Goal: Use online tool/utility: Utilize a website feature to perform a specific function

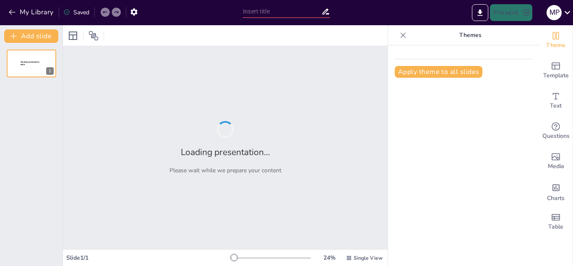
type input "Planificación Estratégica de Sesiones en [MEDICAL_DATA]: Frecuencia y Adaptación"
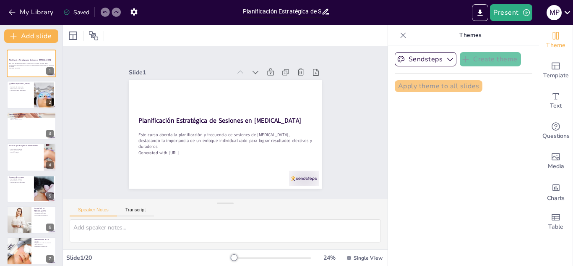
checkbox input "true"
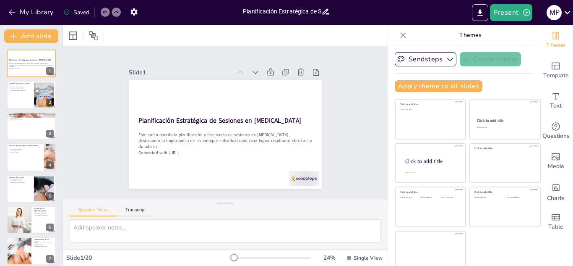
checkbox input "true"
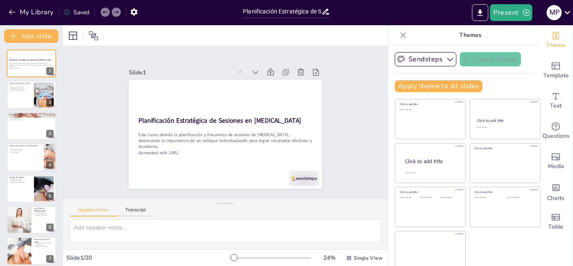
checkbox input "true"
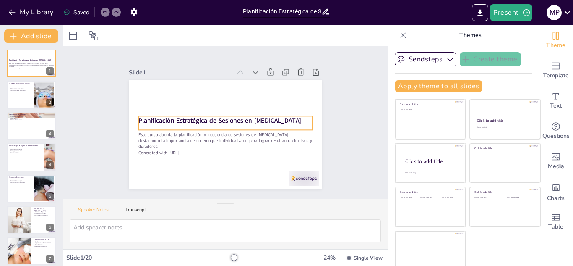
checkbox input "true"
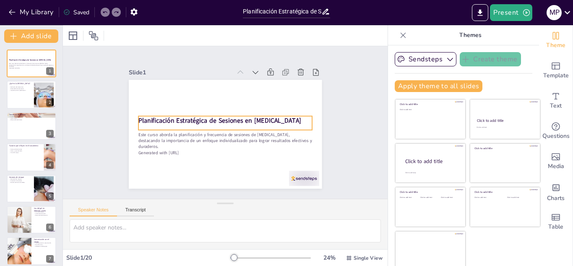
checkbox input "true"
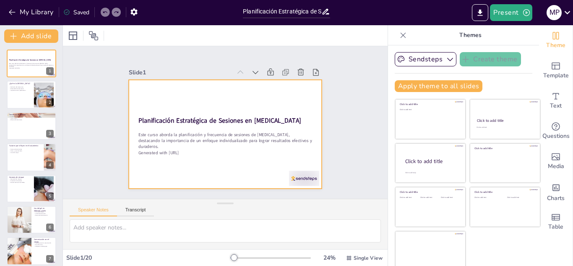
checkbox input "true"
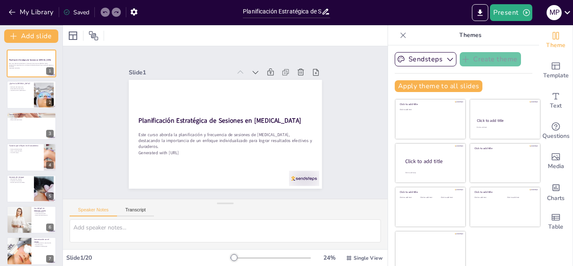
checkbox input "true"
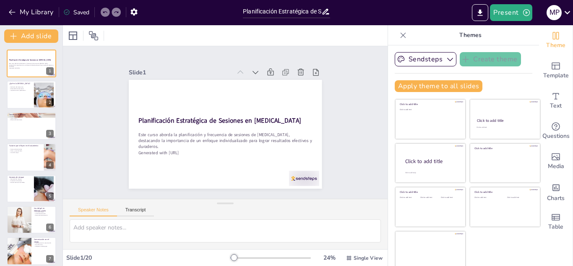
checkbox input "true"
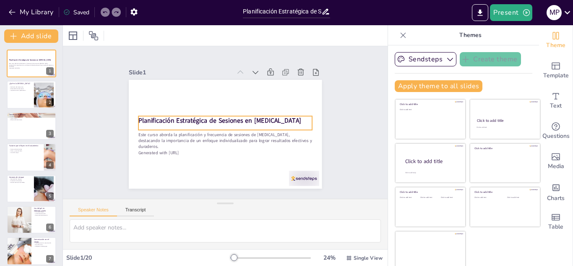
checkbox input "true"
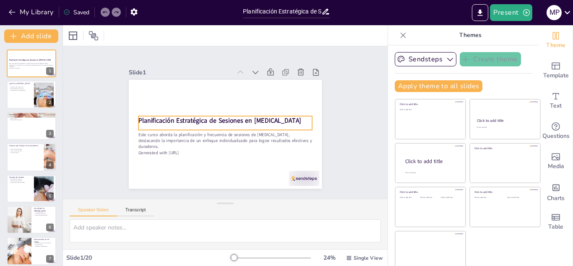
checkbox input "true"
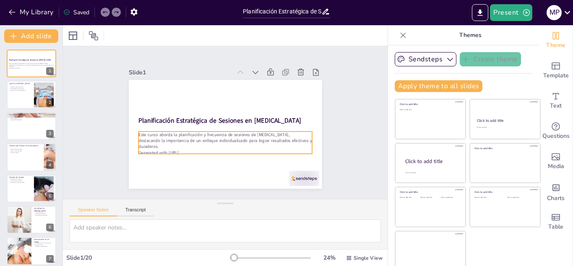
checkbox input "true"
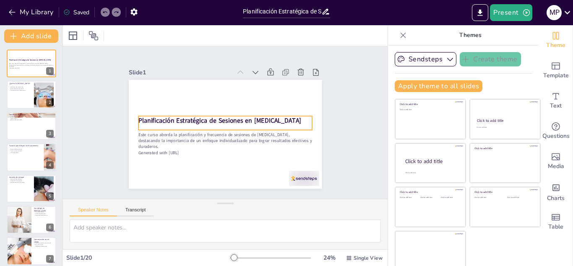
checkbox input "true"
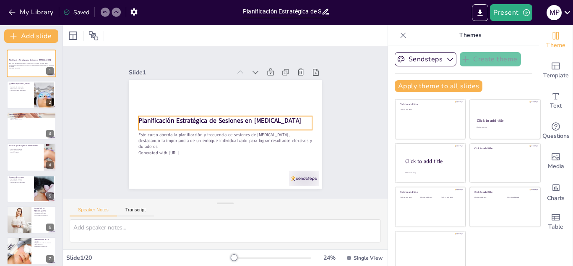
checkbox input "true"
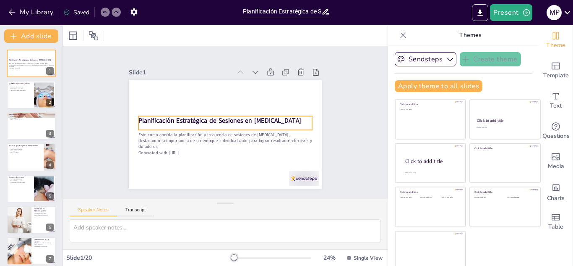
checkbox input "true"
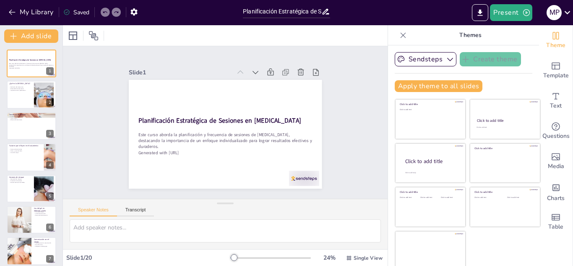
checkbox input "true"
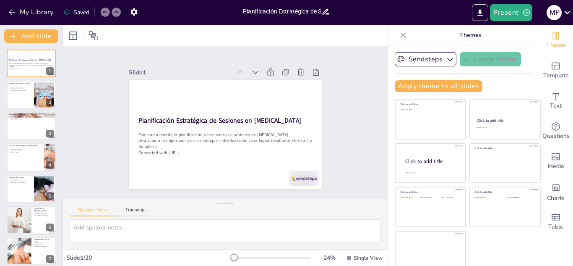
checkbox input "true"
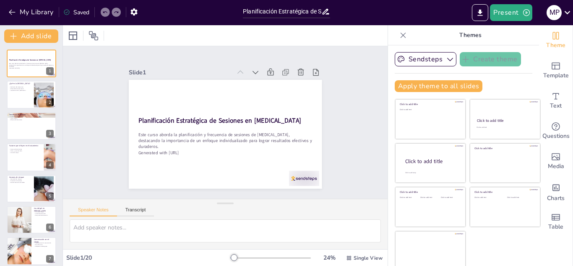
checkbox input "true"
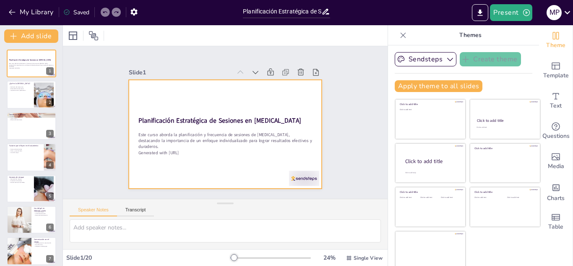
checkbox input "true"
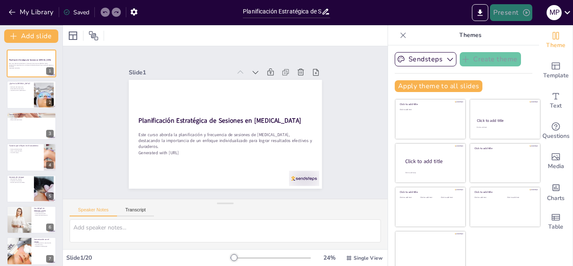
click at [528, 14] on icon "button" at bounding box center [526, 12] width 8 height 8
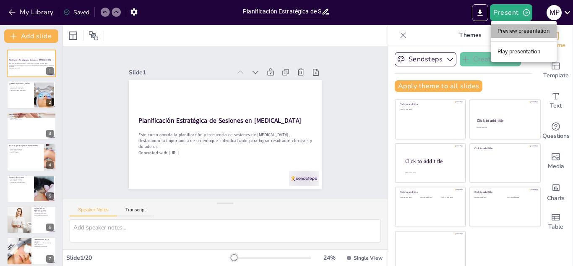
click at [525, 32] on li "Preview presentation" at bounding box center [524, 30] width 66 height 13
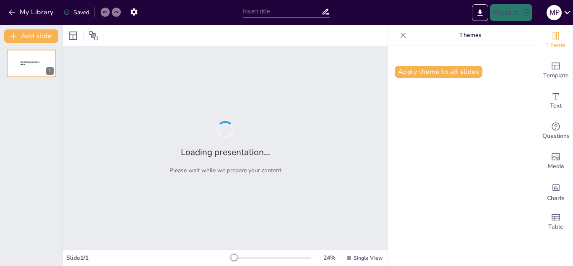
type input "Planificación Estratégica de Sesiones en [MEDICAL_DATA]: Frecuencia y Adaptación"
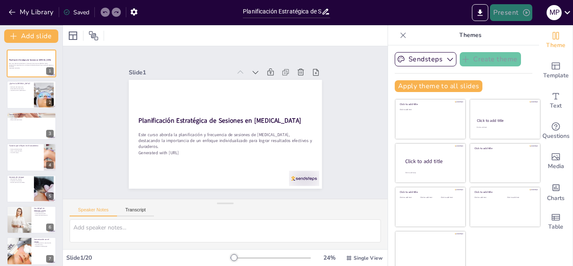
click at [520, 12] on button "Present" at bounding box center [511, 12] width 42 height 17
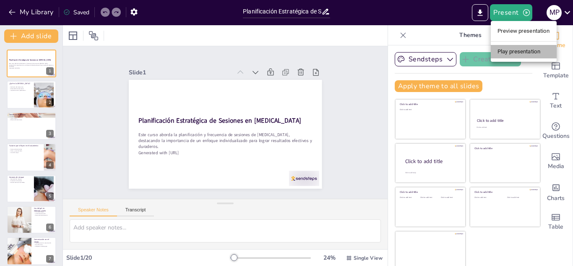
click at [527, 52] on li "Play presentation" at bounding box center [524, 51] width 66 height 13
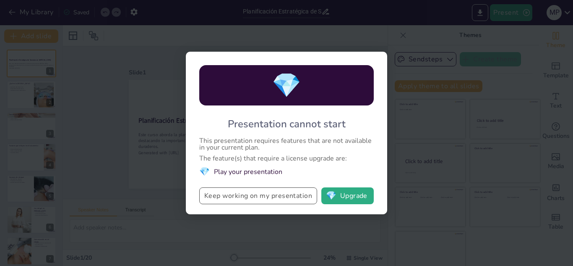
click at [284, 198] on button "Keep working on my presentation" at bounding box center [258, 195] width 118 height 17
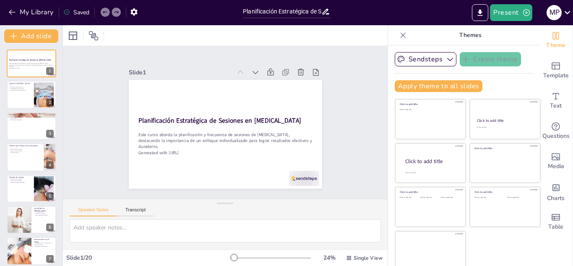
checkbox input "true"
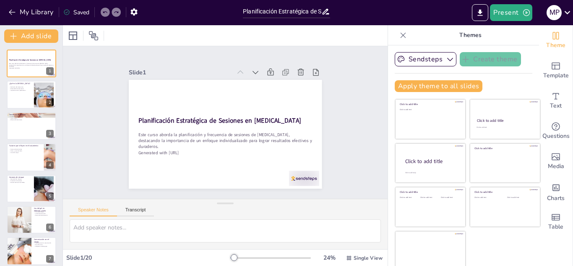
checkbox input "true"
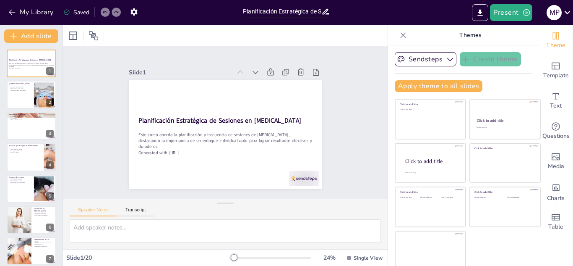
checkbox input "true"
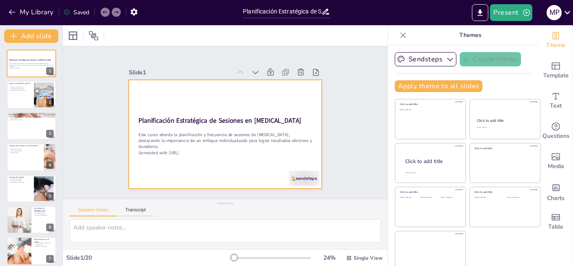
checkbox input "true"
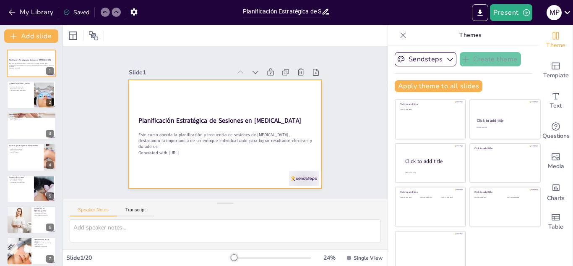
checkbox input "true"
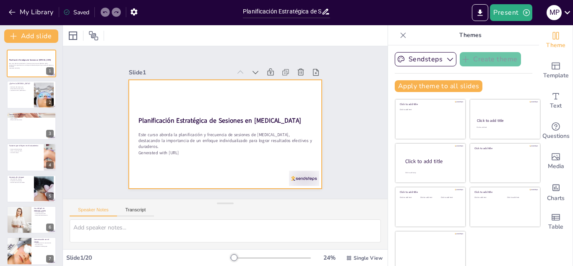
checkbox input "true"
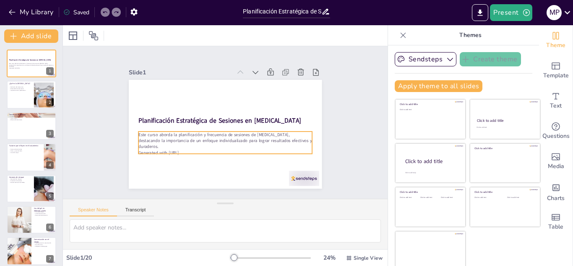
checkbox input "true"
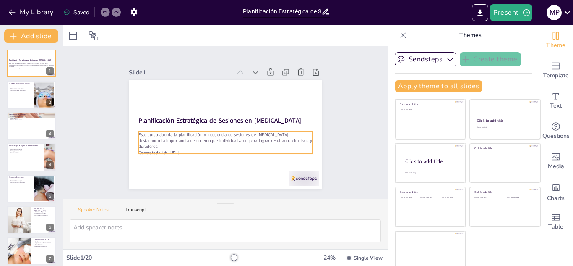
checkbox input "true"
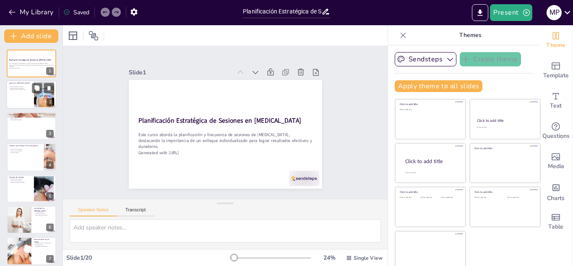
checkbox input "true"
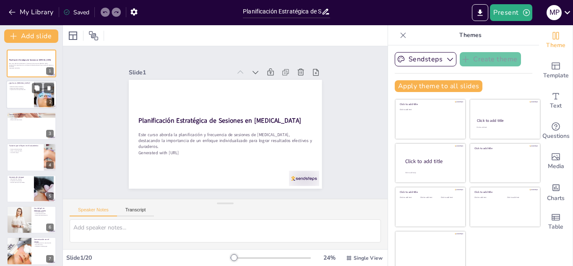
click at [43, 96] on div at bounding box center [44, 95] width 38 height 26
type textarea "La depilación láser se define como un método que utiliza luz para eliminar el v…"
checkbox input "true"
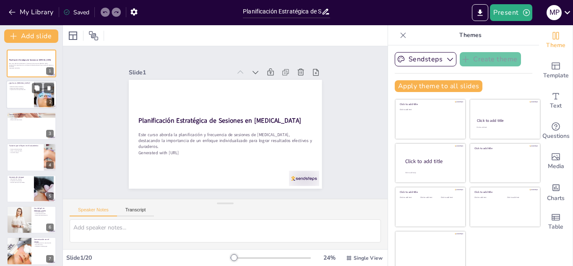
checkbox input "true"
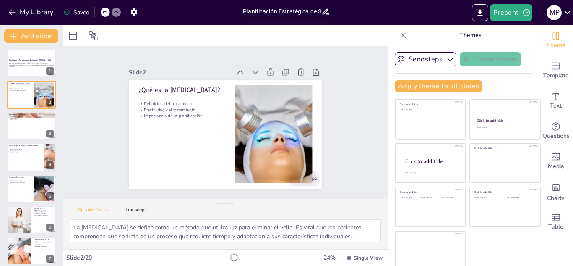
checkbox input "true"
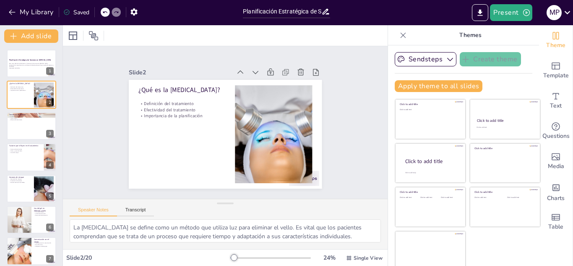
checkbox input "true"
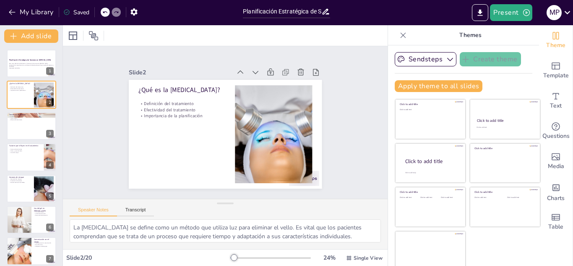
checkbox input "true"
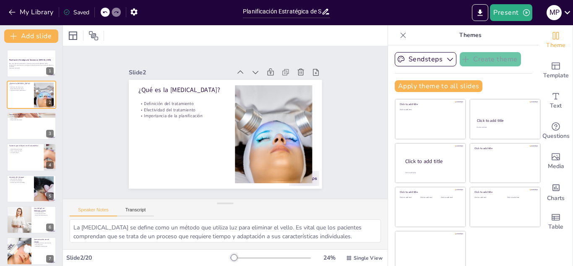
checkbox input "true"
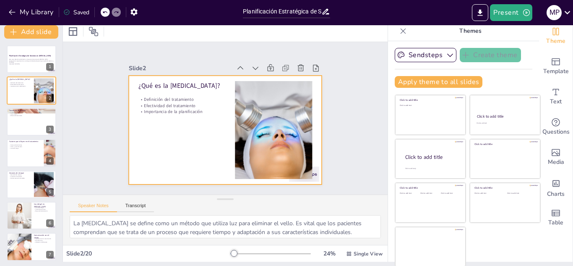
scroll to position [5, 0]
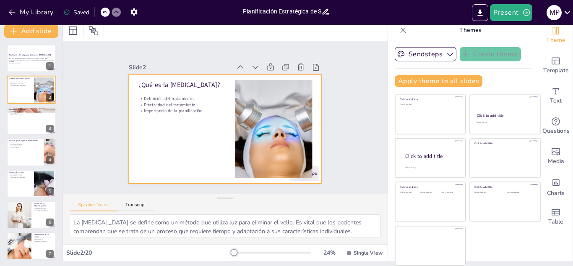
checkbox input "true"
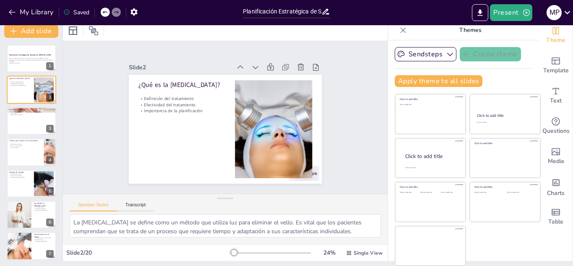
checkbox input "true"
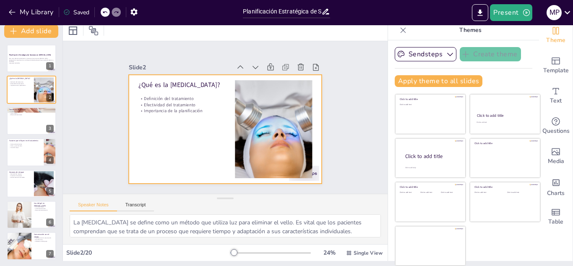
checkbox input "true"
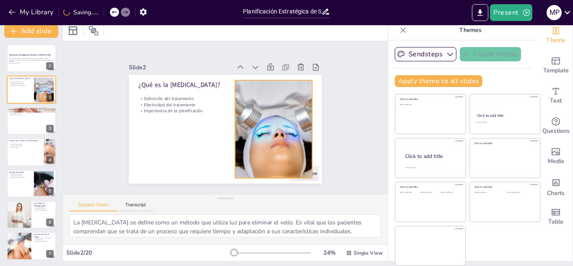
checkbox input "true"
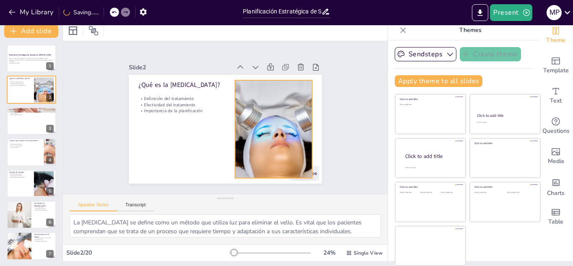
checkbox input "true"
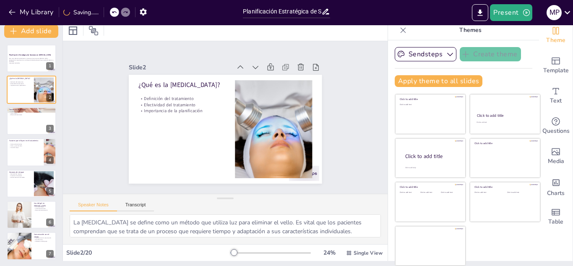
checkbox input "true"
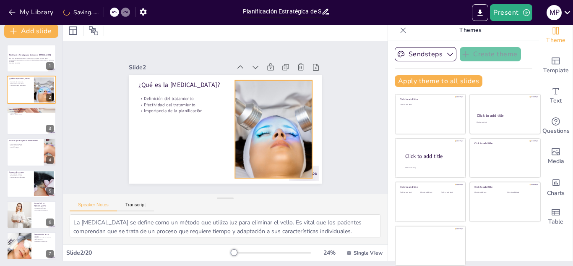
checkbox input "true"
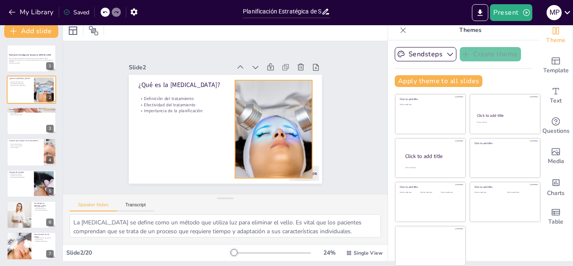
checkbox input "true"
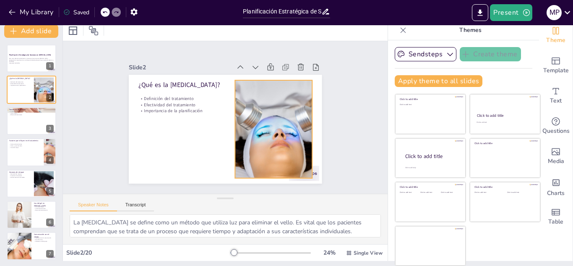
checkbox input "true"
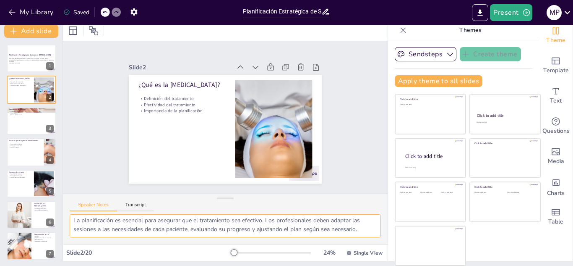
scroll to position [46, 0]
checkbox input "true"
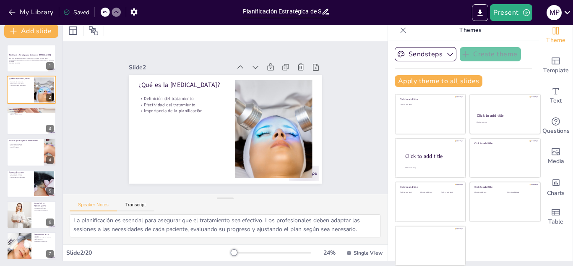
checkbox input "true"
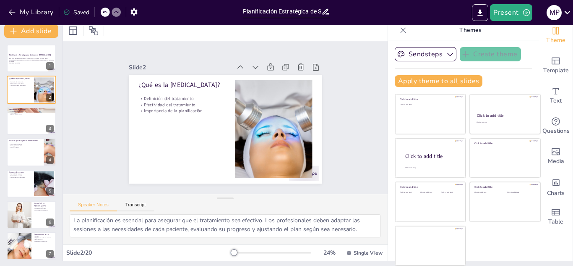
checkbox input "true"
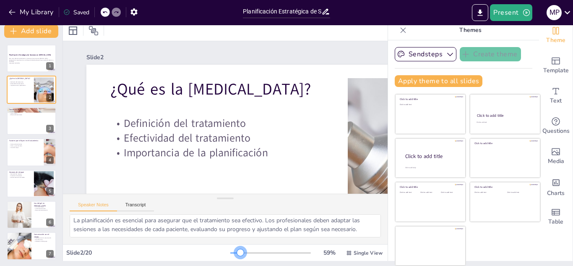
checkbox input "true"
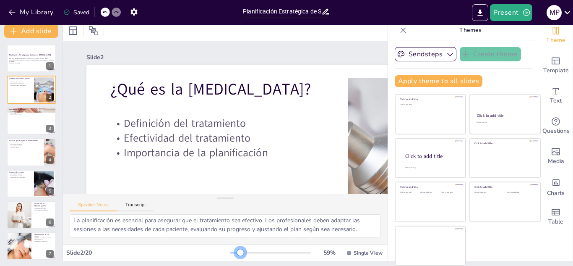
checkbox input "true"
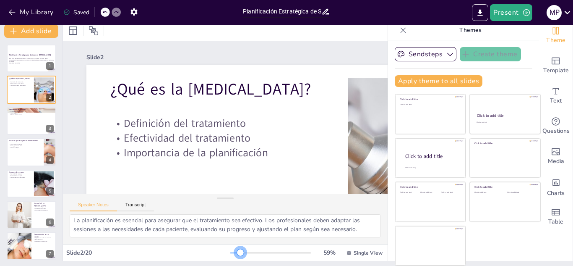
checkbox input "true"
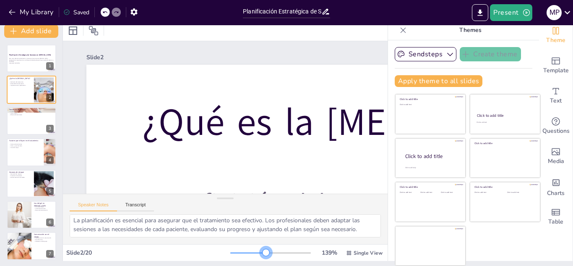
checkbox input "true"
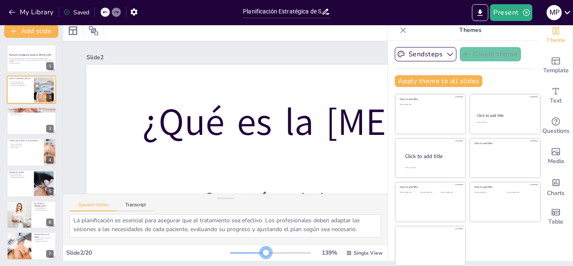
checkbox input "true"
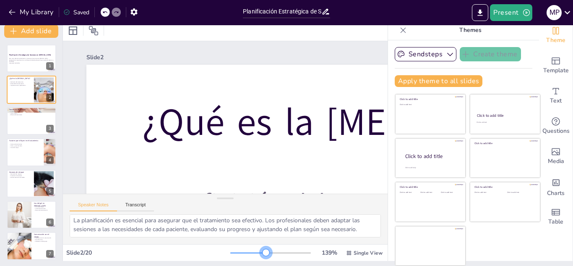
checkbox input "true"
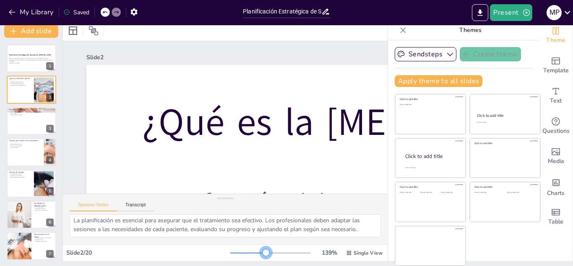
checkbox input "true"
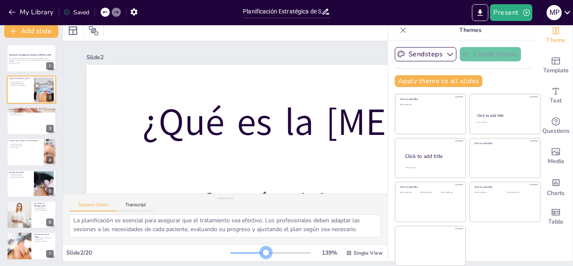
checkbox input "true"
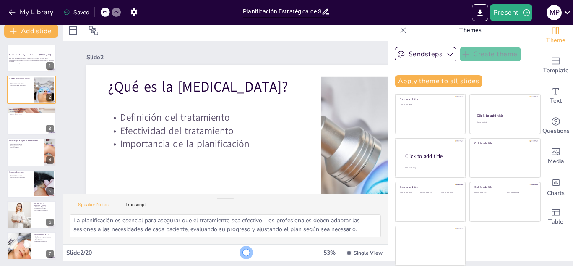
checkbox input "true"
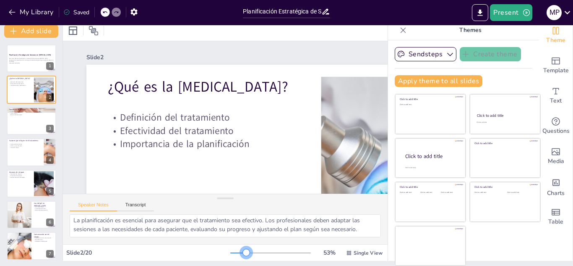
checkbox input "true"
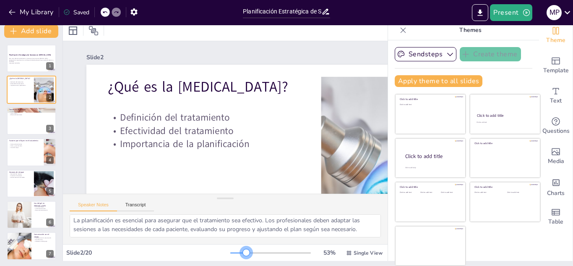
checkbox input "true"
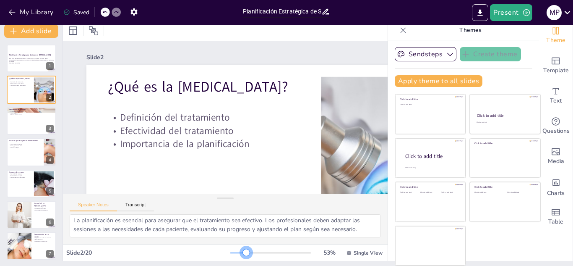
checkbox input "true"
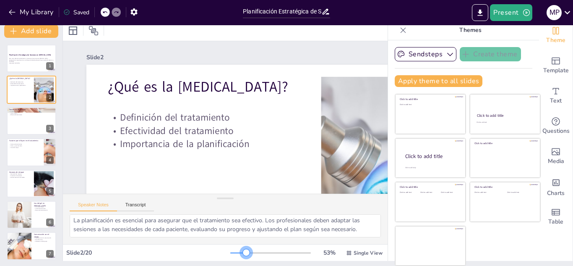
checkbox input "true"
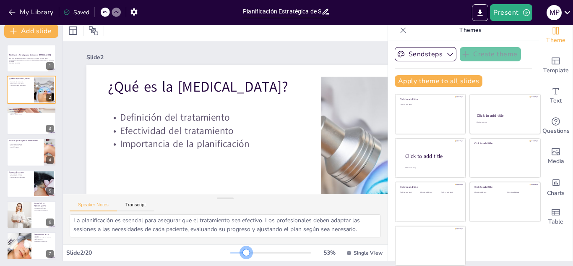
checkbox input "true"
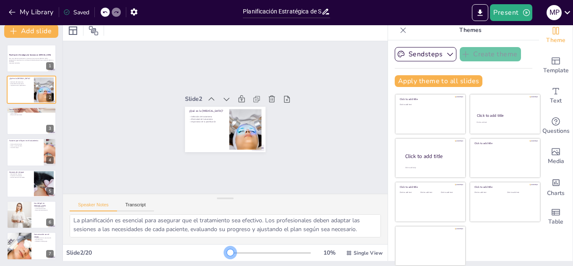
checkbox input "true"
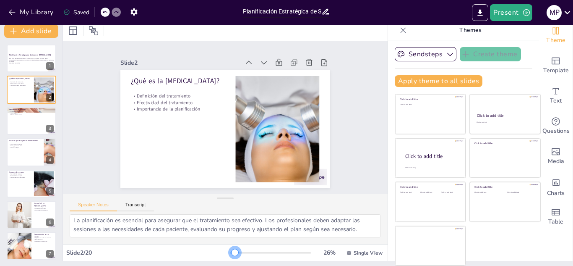
drag, startPoint x: 228, startPoint y: 252, endPoint x: 223, endPoint y: 250, distance: 5.6
click at [230, 250] on div at bounding box center [270, 252] width 81 height 7
click at [29, 125] on div at bounding box center [31, 121] width 50 height 29
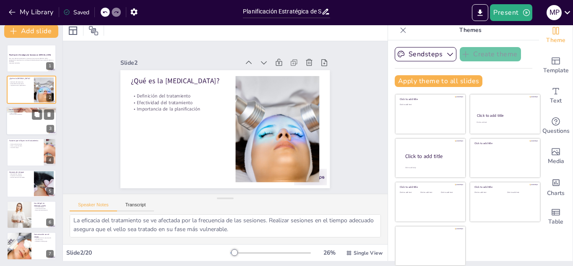
scroll to position [37, 0]
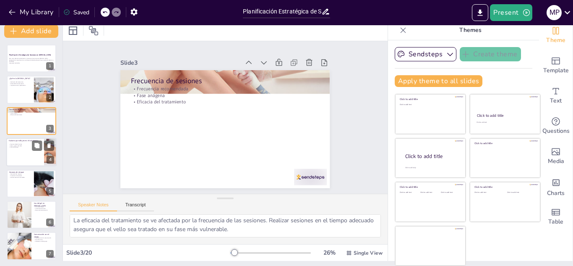
click at [36, 158] on div at bounding box center [31, 152] width 50 height 29
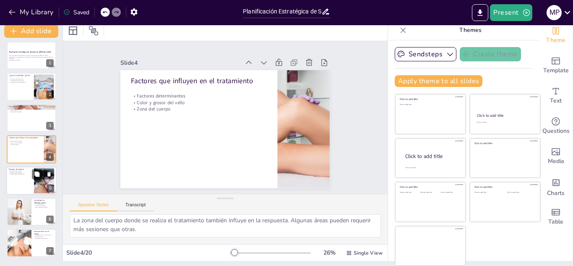
click at [20, 175] on div at bounding box center [31, 180] width 50 height 29
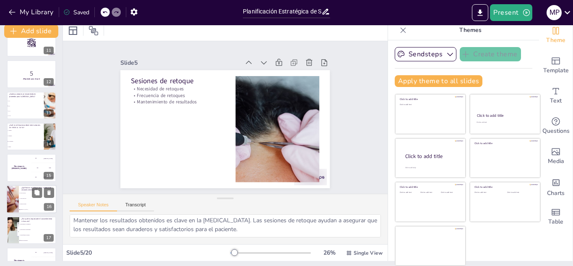
click at [28, 207] on li "[MEDICAL_DATA]" at bounding box center [38, 208] width 38 height 5
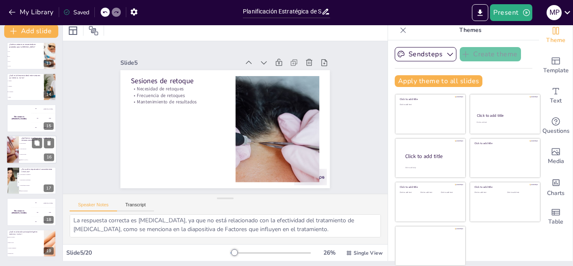
scroll to position [2, 0]
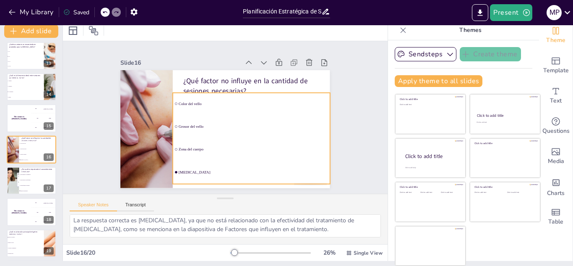
click at [175, 127] on li "Grosor del vello" at bounding box center [250, 129] width 159 height 38
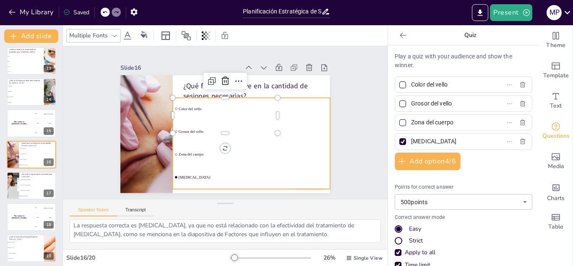
scroll to position [0, 0]
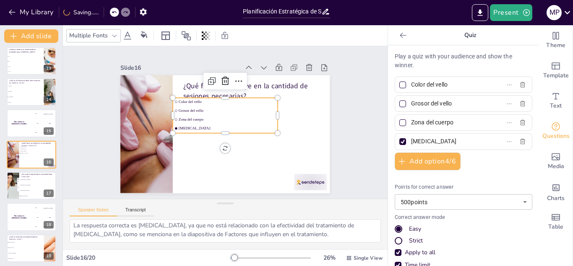
click at [190, 116] on span "Zona del cuerpo" at bounding box center [227, 119] width 97 height 15
click at [175, 118] on input "checkbox" at bounding box center [176, 119] width 3 height 3
click at [180, 108] on span "Grosor del vello" at bounding box center [228, 111] width 97 height 14
click at [181, 98] on span "Color del vello" at bounding box center [229, 102] width 97 height 15
click at [346, 126] on div "Slide 1 Planificación Estratégica de Sesiones en Depilación Láser Este curso ab…" at bounding box center [225, 122] width 256 height 141
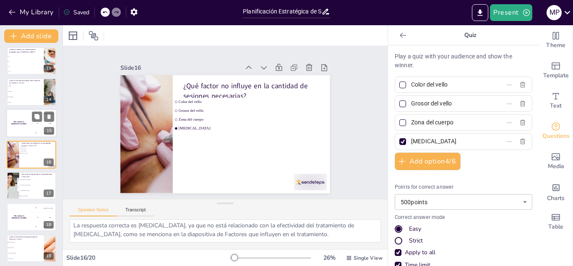
click at [39, 128] on div "300 Niels" at bounding box center [43, 132] width 25 height 9
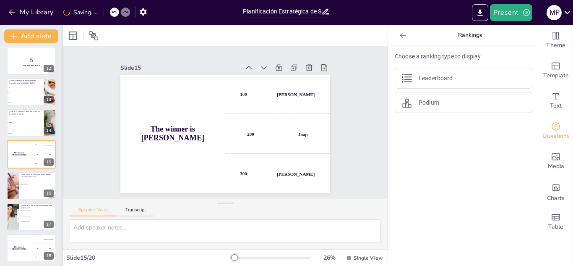
click at [61, 151] on div at bounding box center [62, 145] width 3 height 240
click at [28, 180] on span "Grosor del vello" at bounding box center [31, 179] width 23 height 1
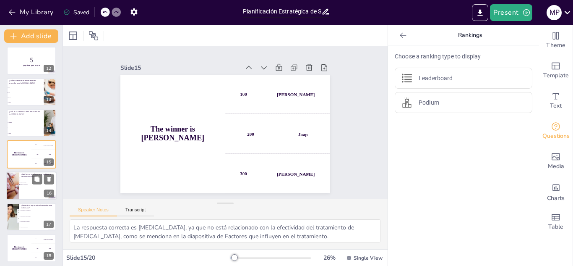
scroll to position [377, 0]
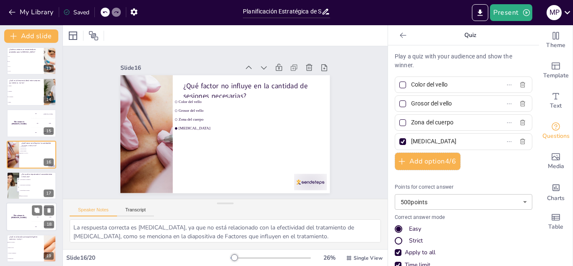
click at [23, 213] on div "The winner is Niels 🏆" at bounding box center [18, 217] width 25 height 29
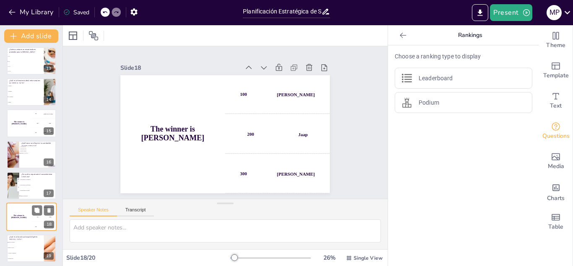
scroll to position [412, 0]
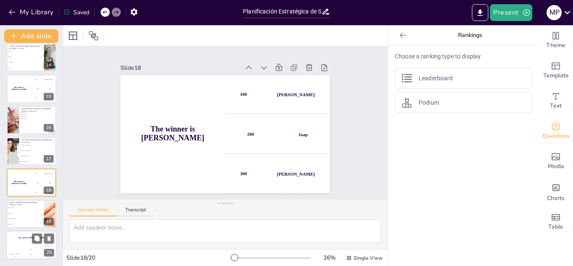
click at [33, 247] on div "Jaap 200" at bounding box center [31, 252] width 17 height 14
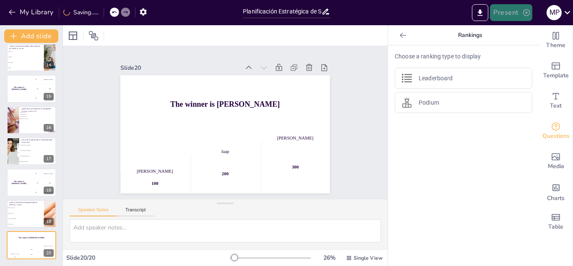
click at [504, 8] on button "Present" at bounding box center [511, 12] width 42 height 17
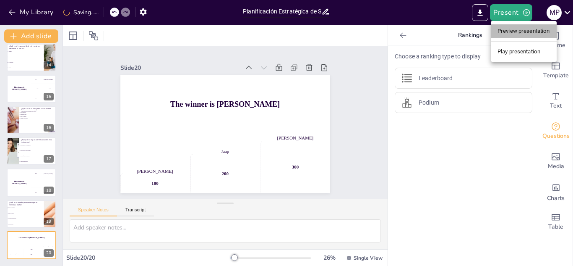
click at [503, 27] on li "Preview presentation" at bounding box center [524, 30] width 66 height 13
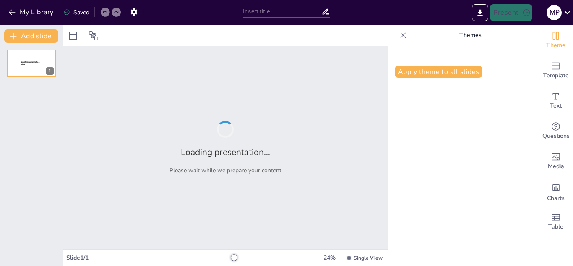
type input "Planificación Estratégica de Sesiones en [MEDICAL_DATA]: Frecuencia y Adaptación"
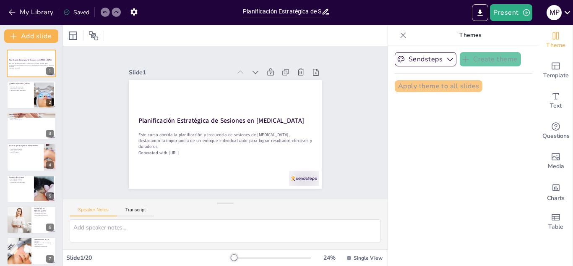
checkbox input "true"
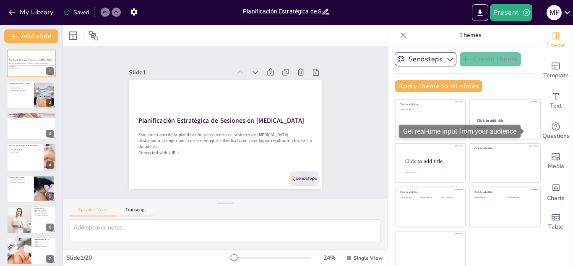
checkbox input "true"
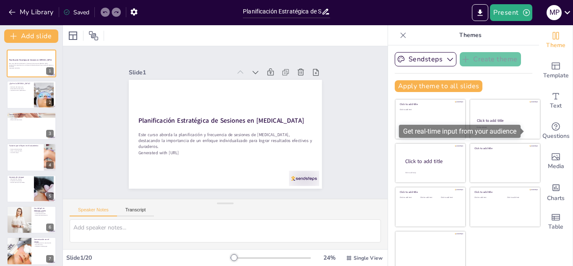
checkbox input "true"
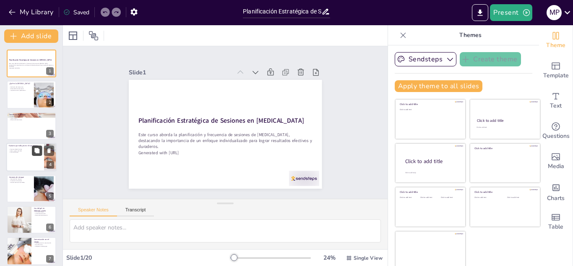
checkbox input "true"
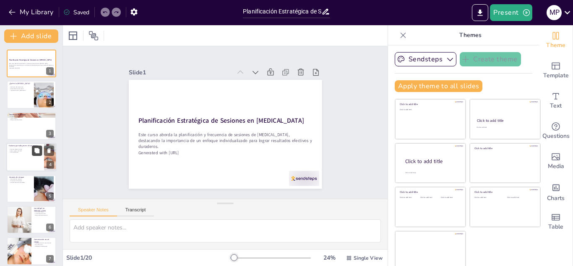
checkbox input "true"
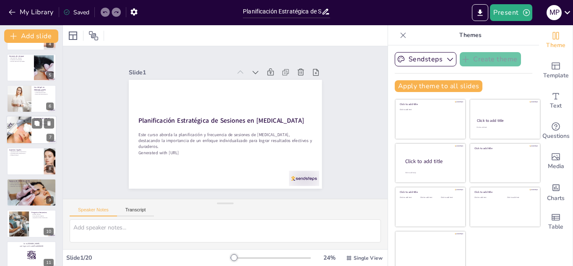
checkbox input "true"
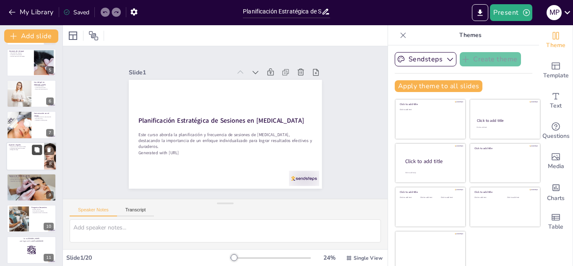
checkbox input "true"
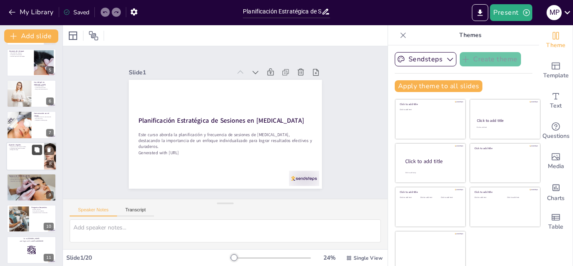
checkbox input "true"
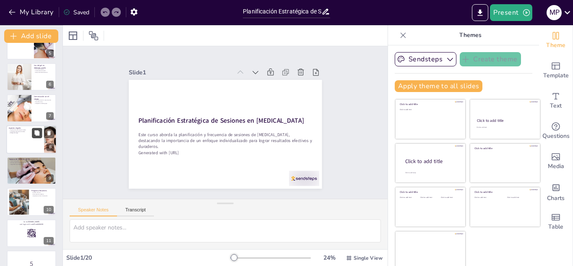
checkbox input "true"
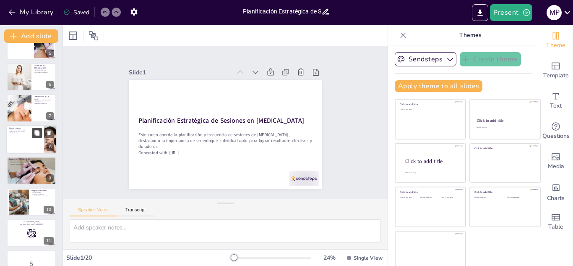
scroll to position [210, 0]
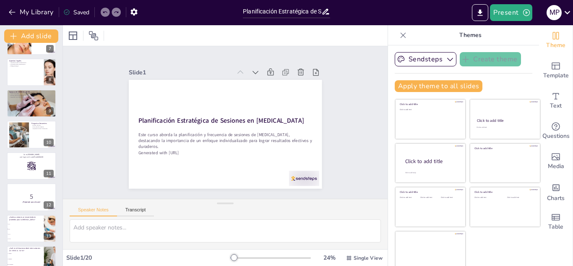
checkbox input "true"
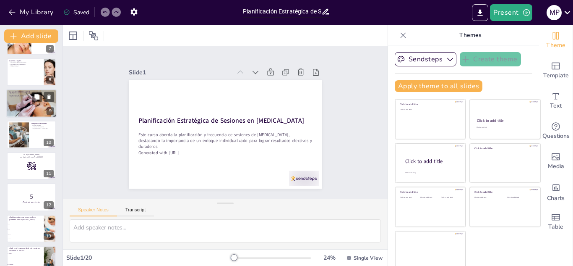
checkbox input "true"
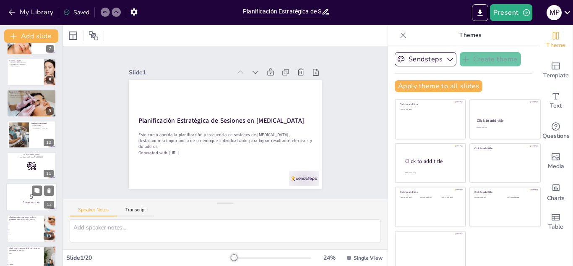
checkbox input "true"
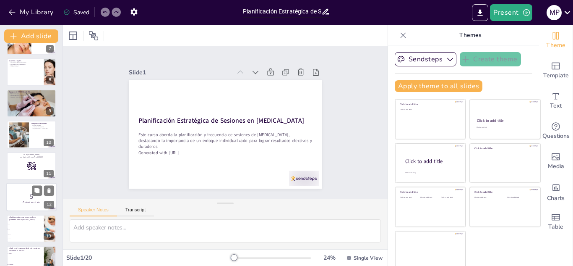
checkbox input "true"
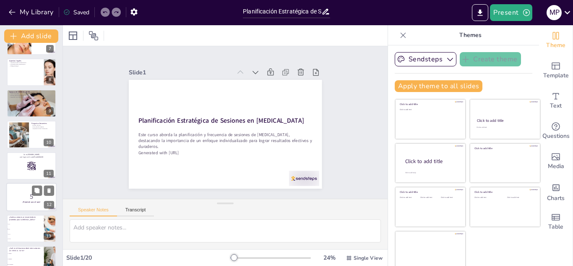
checkbox input "true"
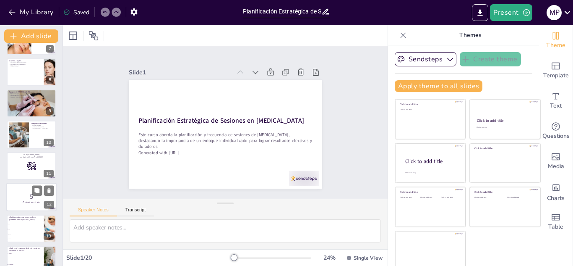
checkbox input "true"
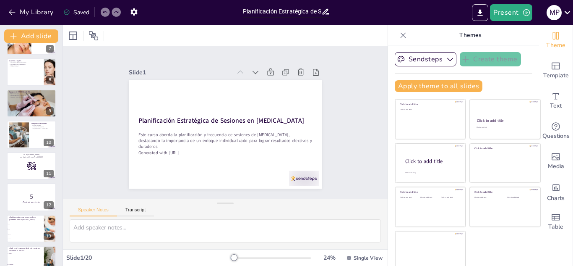
scroll to position [412, 0]
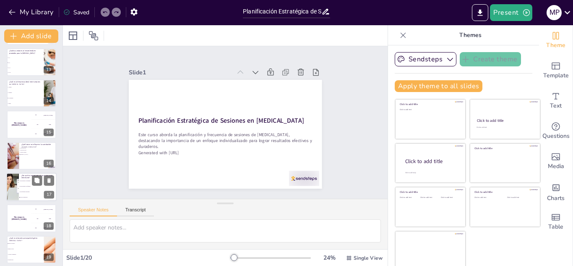
checkbox input "true"
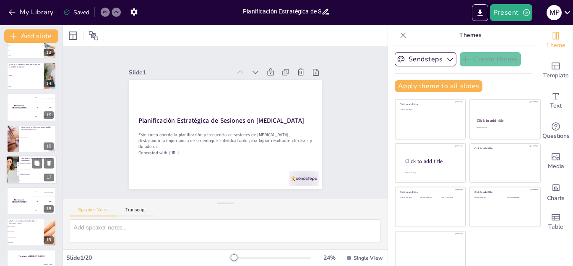
checkbox input "true"
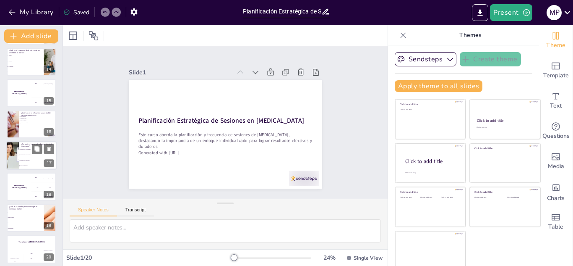
checkbox input "true"
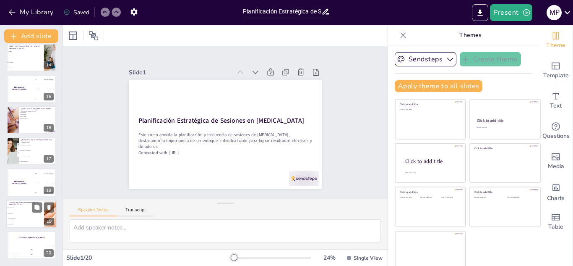
checkbox input "true"
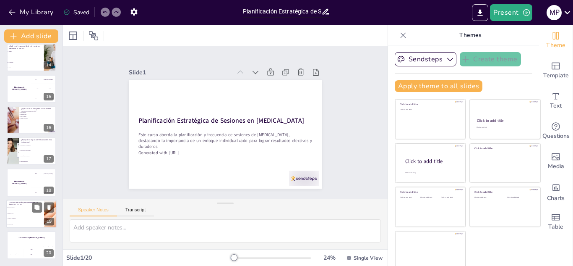
checkbox input "true"
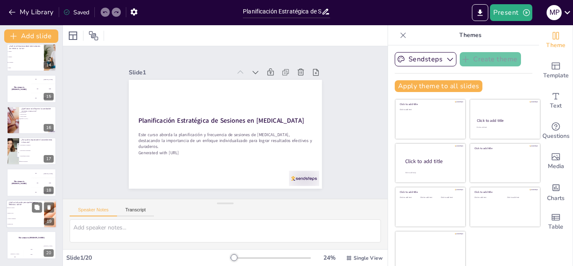
checkbox input "true"
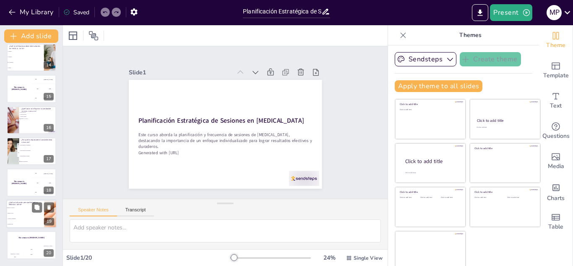
checkbox input "true"
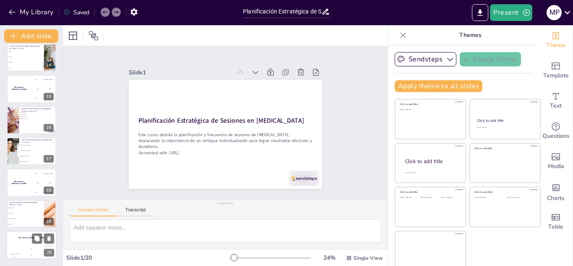
checkbox input "true"
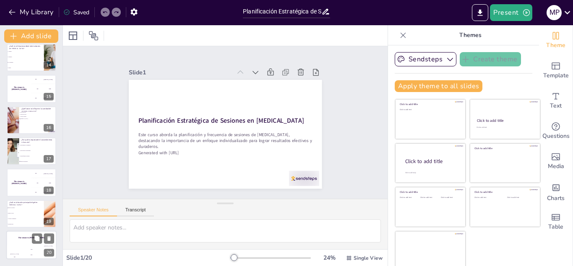
checkbox input "true"
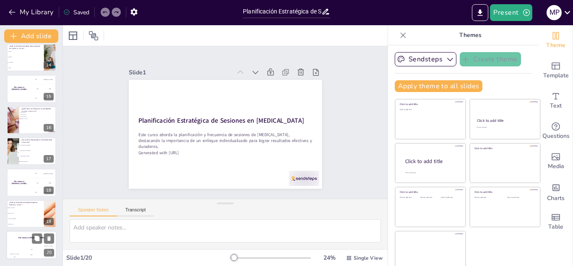
checkbox input "true"
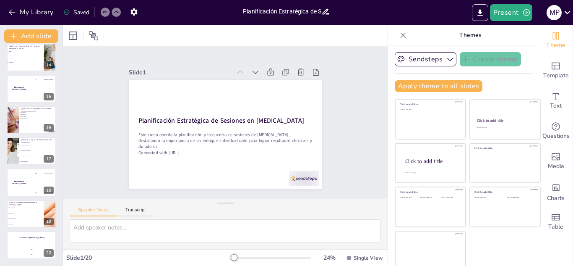
checkbox input "true"
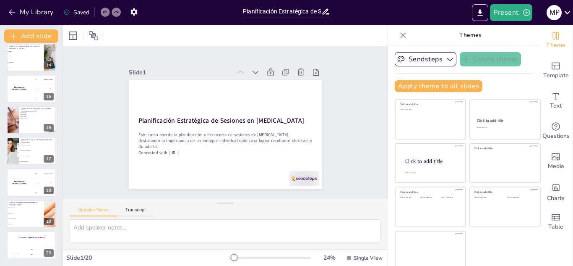
scroll to position [5, 0]
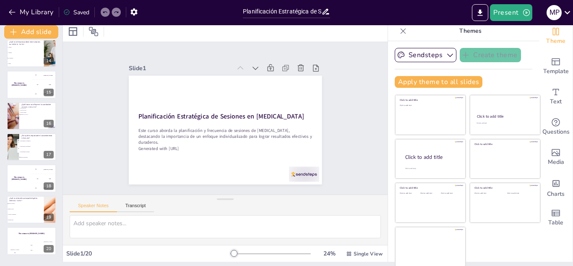
checkbox input "true"
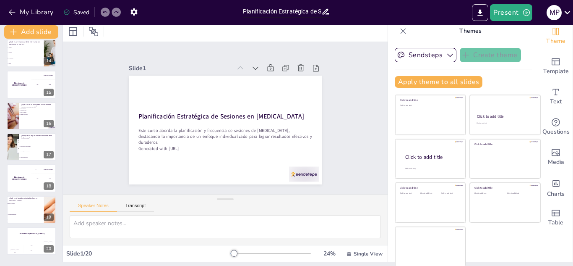
checkbox input "true"
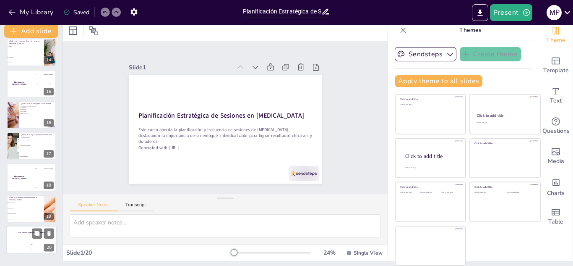
checkbox input "true"
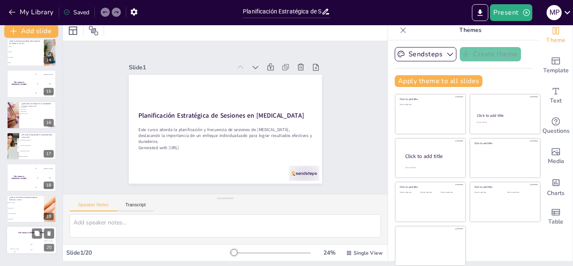
checkbox input "true"
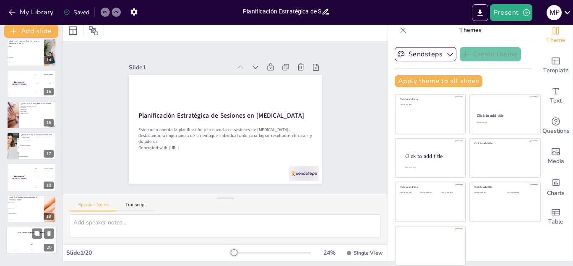
checkbox input "true"
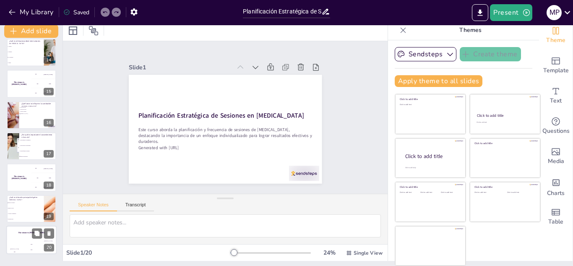
checkbox input "true"
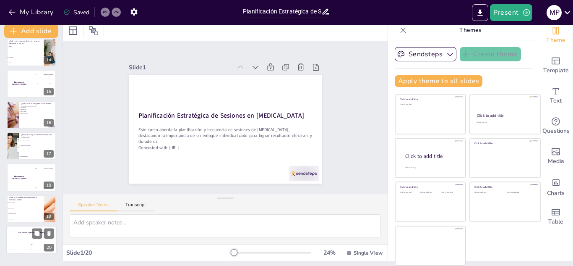
click at [19, 242] on div "Hasan 100" at bounding box center [14, 247] width 17 height 14
checkbox input "true"
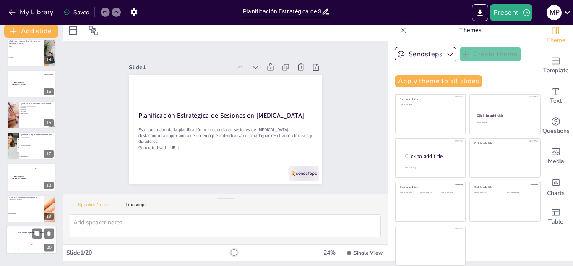
checkbox input "true"
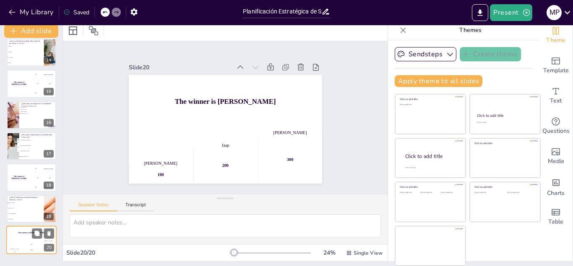
checkbox input "true"
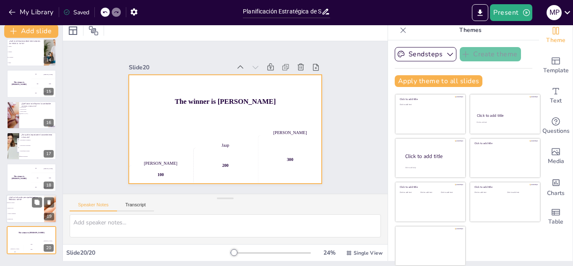
checkbox input "true"
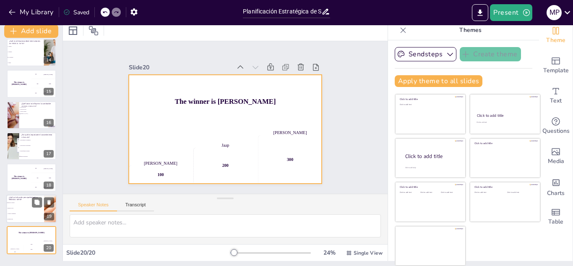
checkbox input "true"
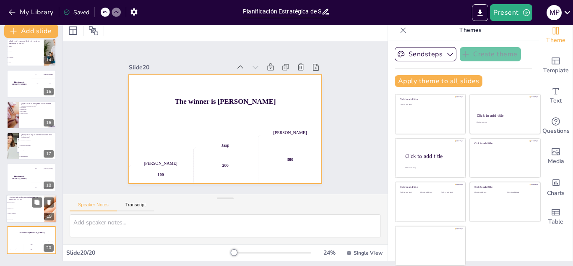
checkbox input "true"
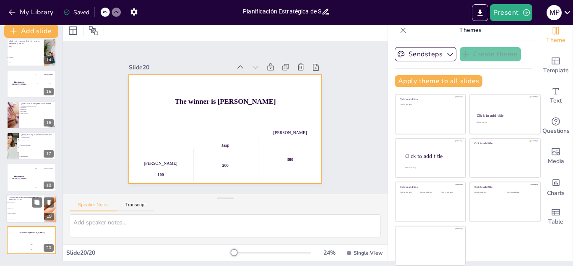
checkbox input "true"
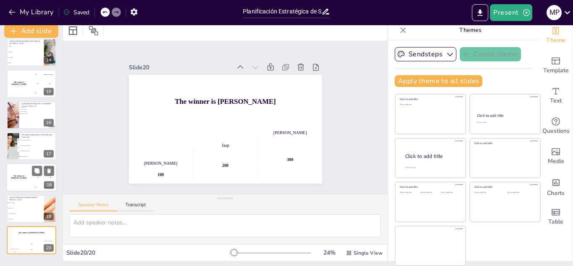
checkbox input "true"
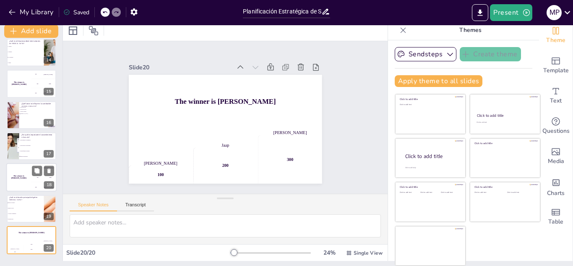
checkbox input "true"
click at [26, 165] on div "The winner is Niels 🏆" at bounding box center [18, 177] width 25 height 29
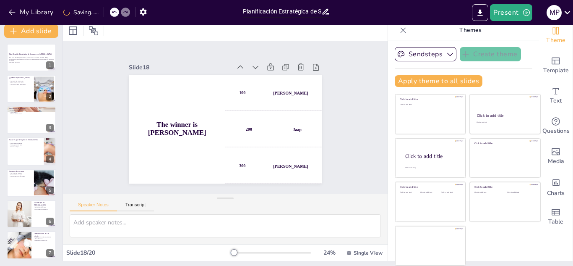
scroll to position [0, 0]
click at [22, 94] on div at bounding box center [31, 90] width 50 height 29
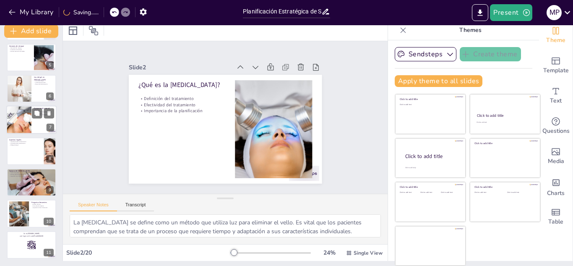
click at [17, 117] on div at bounding box center [18, 120] width 47 height 29
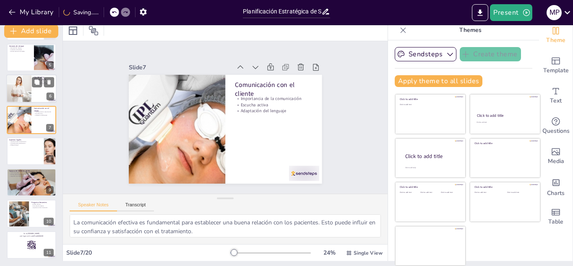
scroll to position [96, 0]
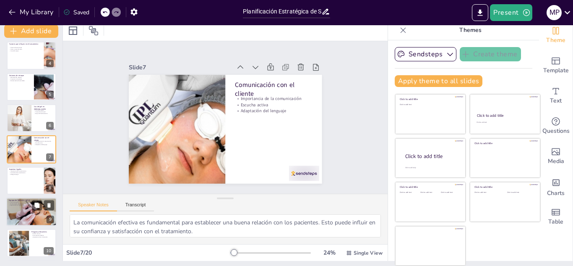
click at [37, 210] on div at bounding box center [31, 212] width 50 height 34
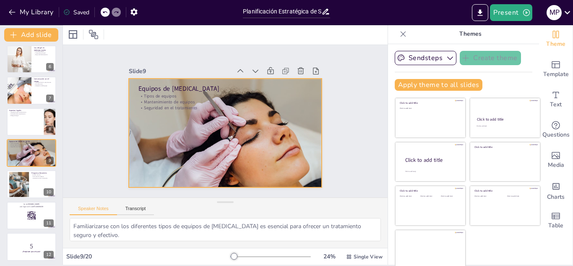
scroll to position [0, 0]
